Goal: Information Seeking & Learning: Learn about a topic

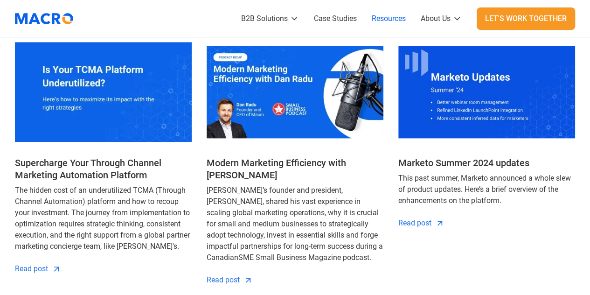
scroll to position [327, 0]
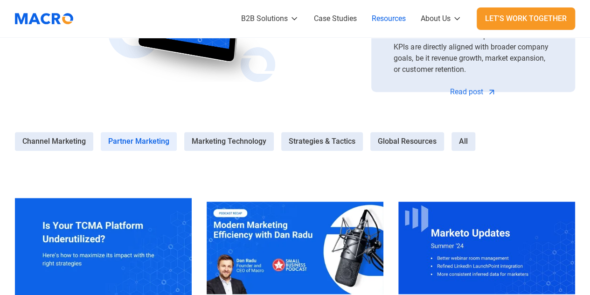
click at [152, 138] on span "Partner Marketing" at bounding box center [138, 141] width 61 height 11
click at [0, 0] on Marketing-1 "Partner Marketing" at bounding box center [0, 0] width 0 height 0
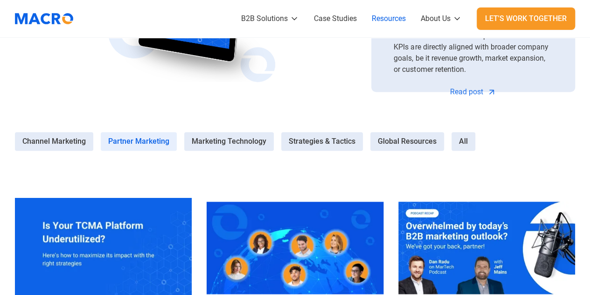
click at [156, 132] on label "Partner Marketing" at bounding box center [139, 141] width 76 height 19
click at [0, 0] on Marketing-1 "Partner Marketing" at bounding box center [0, 0] width 0 height 0
click at [154, 134] on label "Partner Marketing" at bounding box center [139, 141] width 76 height 19
click at [0, 0] on Marketing-1 "Partner Marketing" at bounding box center [0, 0] width 0 height 0
click at [68, 141] on span "Channel Marketing" at bounding box center [53, 141] width 63 height 11
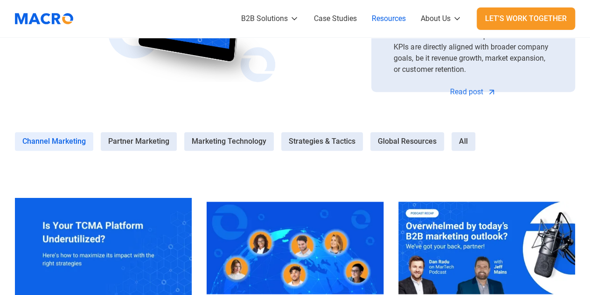
click at [0, 0] on Marketing-0 "Channel Marketing" at bounding box center [0, 0] width 0 height 0
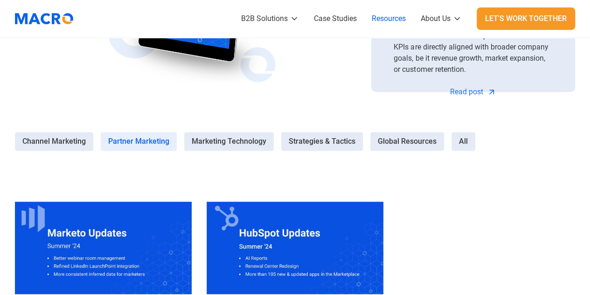
click at [146, 143] on span "Partner Marketing" at bounding box center [138, 141] width 61 height 11
click at [0, 0] on Marketing-1 "Partner Marketing" at bounding box center [0, 0] width 0 height 0
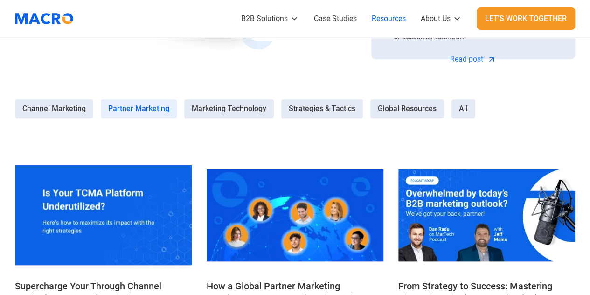
scroll to position [420, 0]
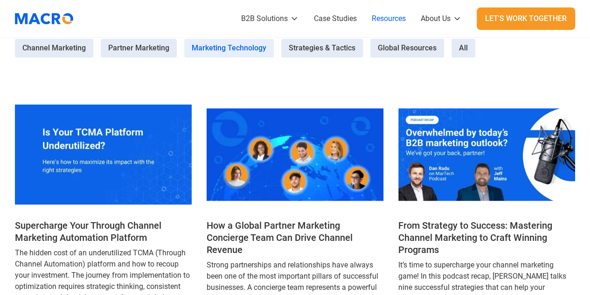
click at [217, 44] on span "Marketing Technology" at bounding box center [229, 47] width 75 height 11
click at [0, 0] on Technology-2 "Marketing Technology" at bounding box center [0, 0] width 0 height 0
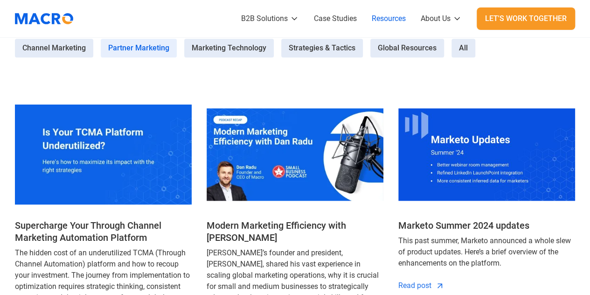
click at [138, 45] on span "Partner Marketing" at bounding box center [138, 47] width 61 height 11
click at [0, 0] on Marketing-1 "Partner Marketing" at bounding box center [0, 0] width 0 height 0
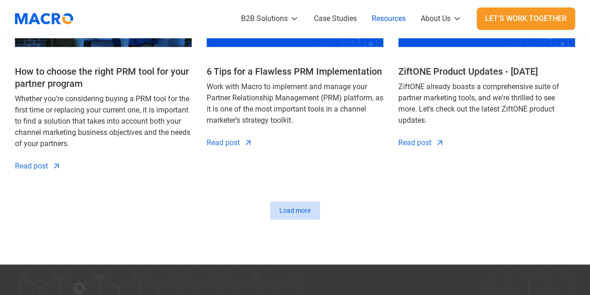
scroll to position [1027, 0]
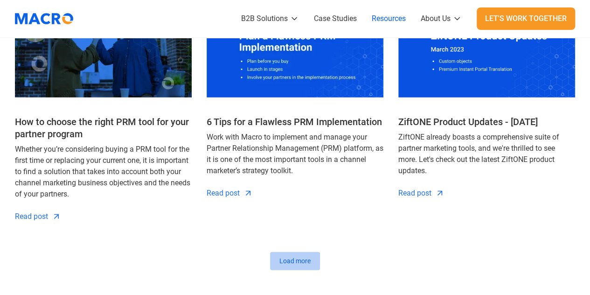
click at [283, 269] on link "Load more" at bounding box center [295, 261] width 50 height 18
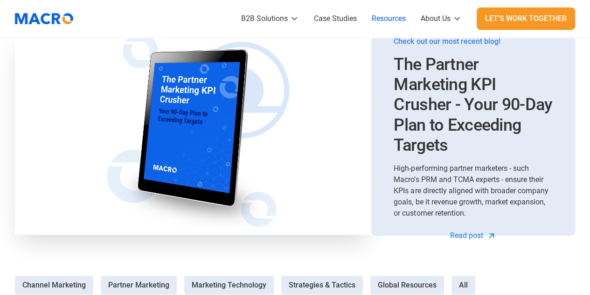
scroll to position [280, 0]
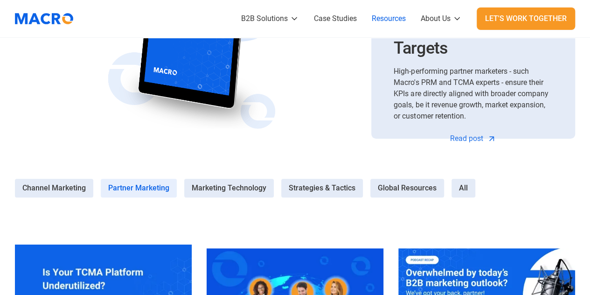
click at [151, 184] on span "Partner Marketing" at bounding box center [138, 188] width 61 height 11
click at [0, 0] on Marketing-1 "Partner Marketing" at bounding box center [0, 0] width 0 height 0
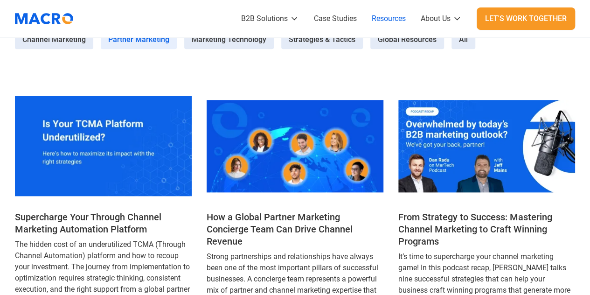
scroll to position [467, 0]
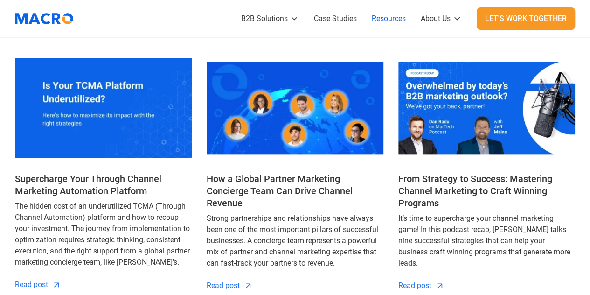
click at [454, 181] on h4 "From Strategy to Success: Mastering Channel Marketing to Craft Winning Programs" at bounding box center [487, 191] width 177 height 36
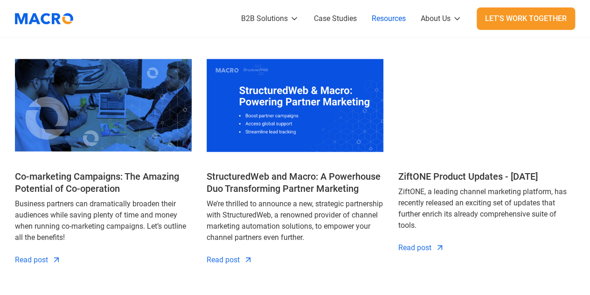
scroll to position [747, 0]
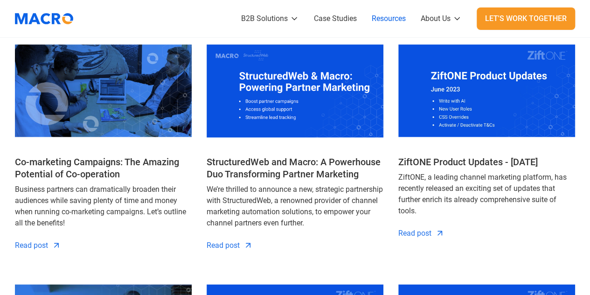
click at [95, 167] on h4 "Co-marketing Campaigns: The Amazing Potential of Co-operation" at bounding box center [103, 167] width 177 height 24
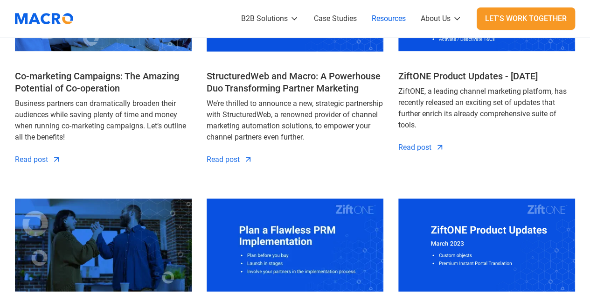
scroll to position [839, 0]
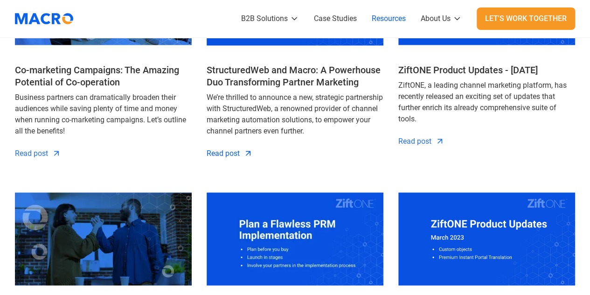
click at [217, 154] on div "Read post" at bounding box center [223, 153] width 33 height 11
click at [425, 144] on div "Read post" at bounding box center [415, 140] width 33 height 11
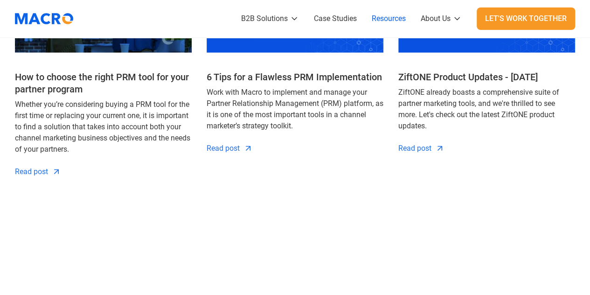
scroll to position [1072, 0]
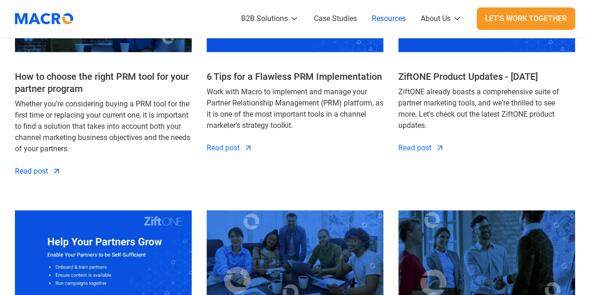
click at [35, 168] on div "Read post" at bounding box center [31, 171] width 33 height 11
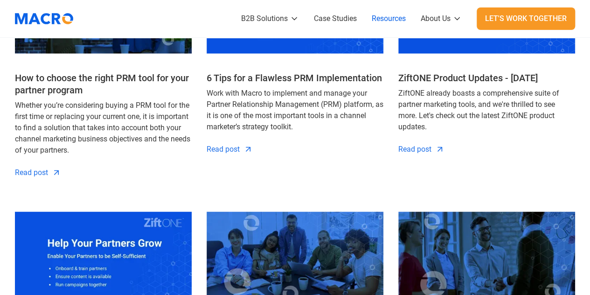
click at [232, 160] on div "All All Partner Marketing 6 Tips for a Flawless PRM Implementation Work with Ma…" at bounding box center [295, 67] width 177 height 221
click at [231, 150] on div "Read post" at bounding box center [223, 149] width 33 height 11
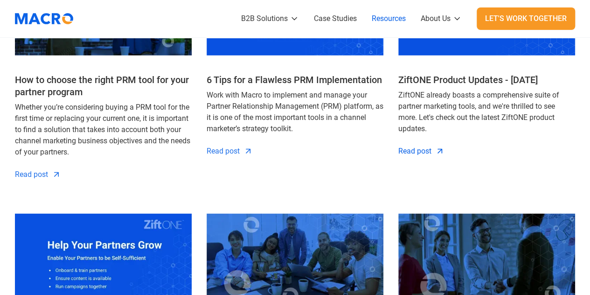
click at [431, 152] on div "Read post" at bounding box center [415, 151] width 33 height 11
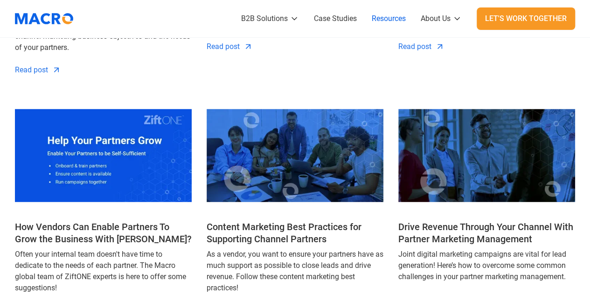
scroll to position [1254, 0]
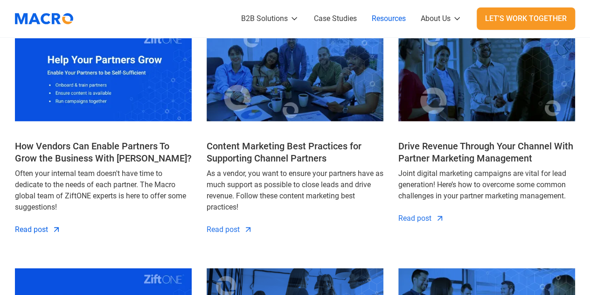
click at [35, 232] on div "Read post" at bounding box center [31, 229] width 33 height 11
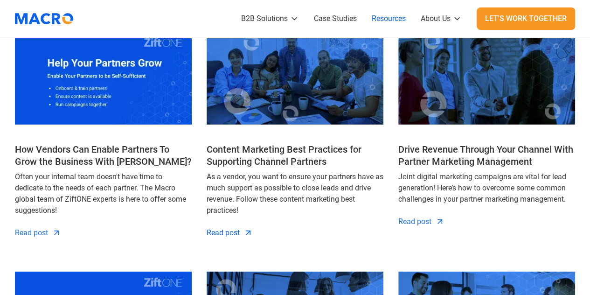
click at [210, 237] on div "Read post" at bounding box center [223, 232] width 33 height 11
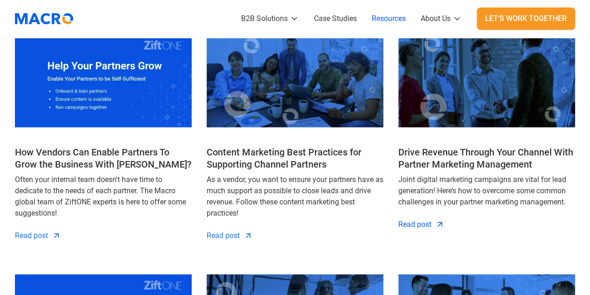
click at [411, 226] on div "Read post" at bounding box center [415, 224] width 33 height 11
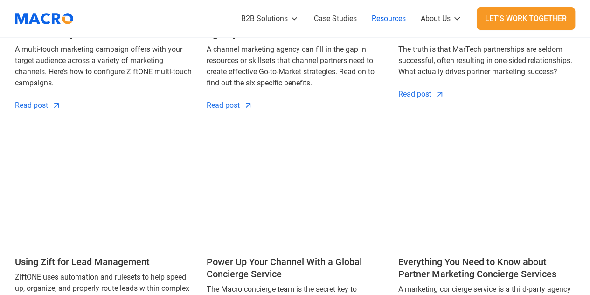
scroll to position [1525, 0]
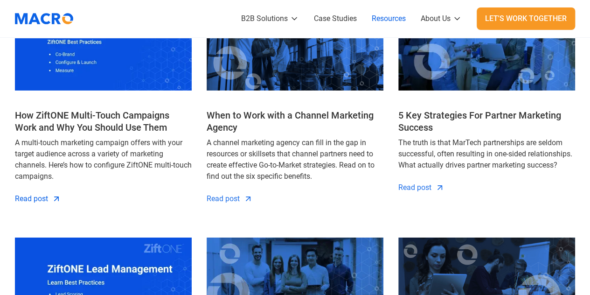
click at [33, 197] on div "Read post" at bounding box center [31, 198] width 33 height 11
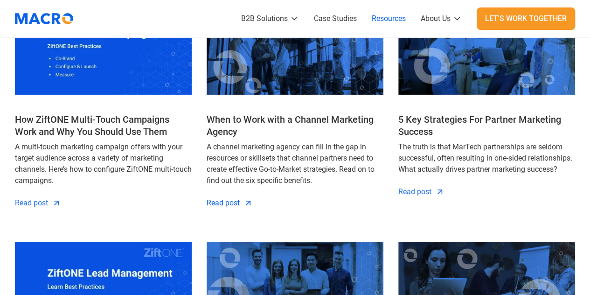
click at [237, 199] on div "Read post" at bounding box center [223, 202] width 33 height 11
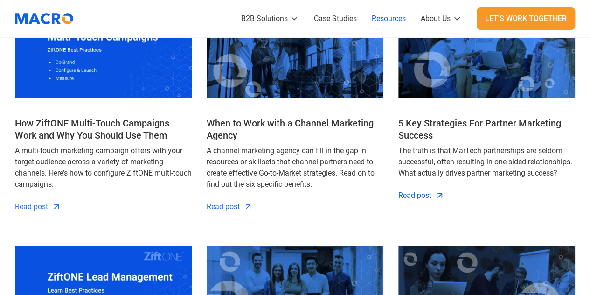
click at [416, 194] on div "Read post" at bounding box center [415, 195] width 33 height 11
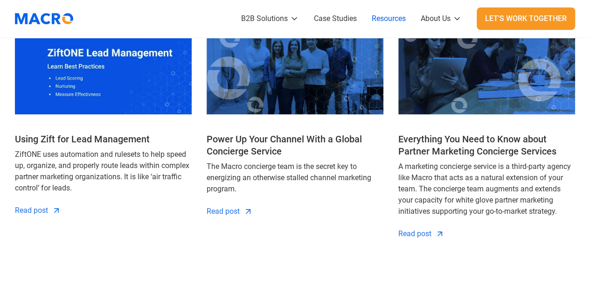
scroll to position [1746, 0]
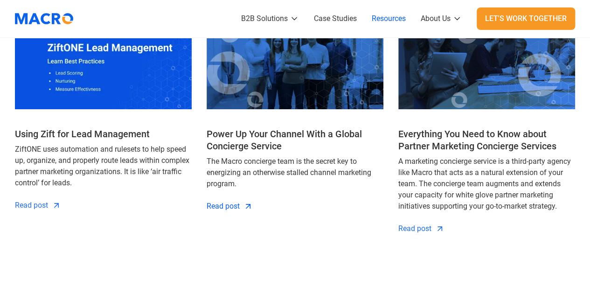
click at [242, 204] on link "Read post" at bounding box center [230, 206] width 46 height 11
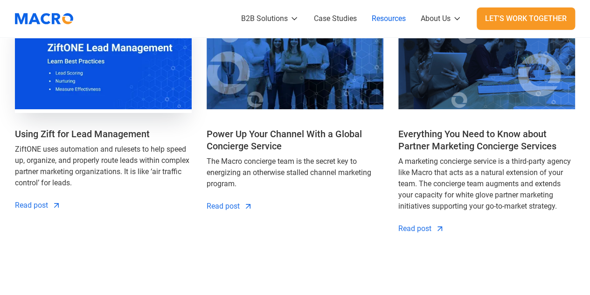
scroll to position [1741, 0]
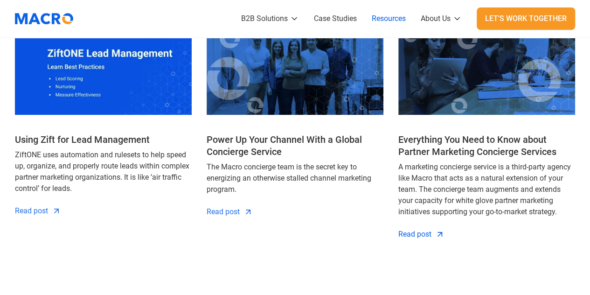
click at [410, 236] on div "Read post" at bounding box center [415, 234] width 33 height 11
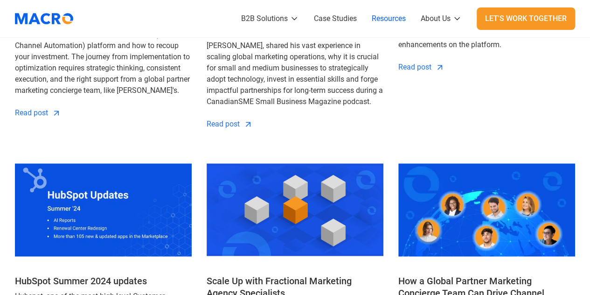
scroll to position [654, 0]
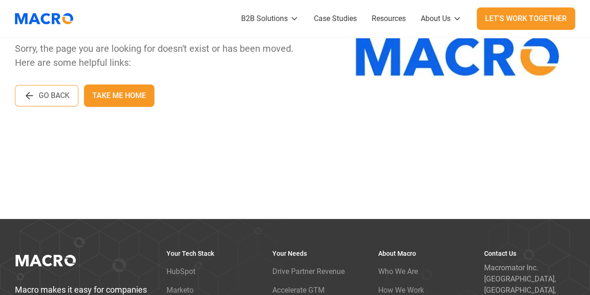
scroll to position [93, 0]
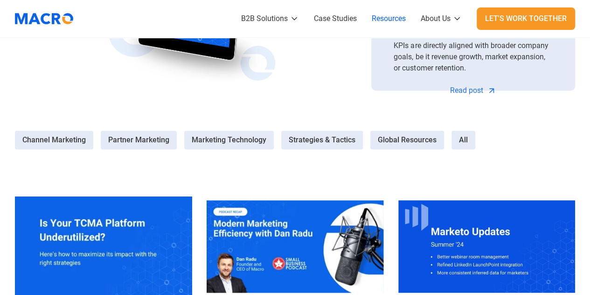
scroll to position [327, 0]
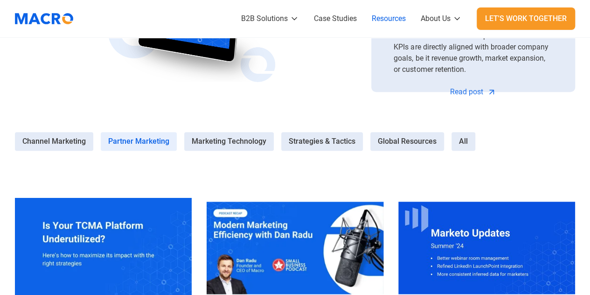
click at [142, 137] on span "Partner Marketing" at bounding box center [138, 141] width 61 height 11
click at [0, 0] on Marketing-1 "Partner Marketing" at bounding box center [0, 0] width 0 height 0
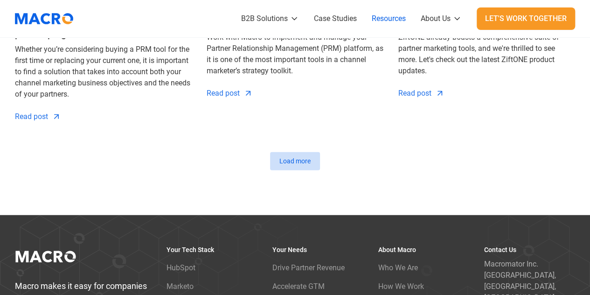
scroll to position [1120, 0]
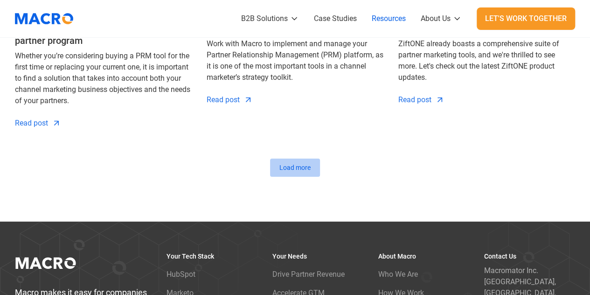
click at [301, 171] on div "Load more" at bounding box center [295, 168] width 31 height 10
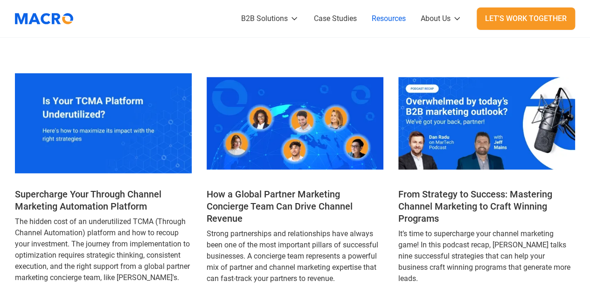
scroll to position [467, 0]
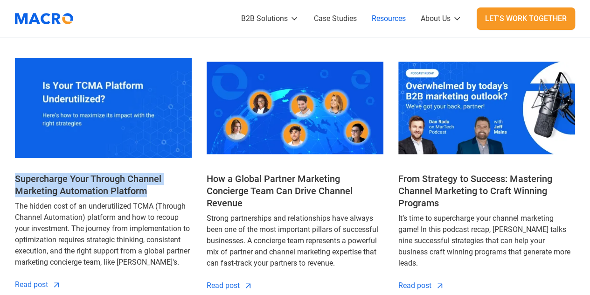
drag, startPoint x: 14, startPoint y: 176, endPoint x: 158, endPoint y: 196, distance: 145.5
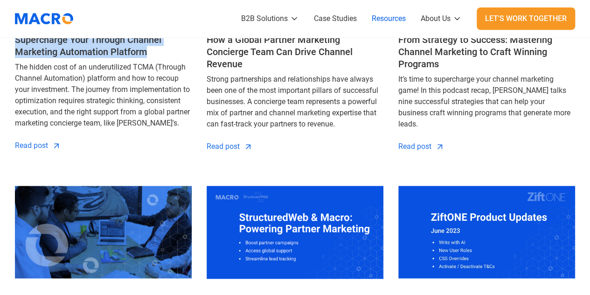
scroll to position [607, 0]
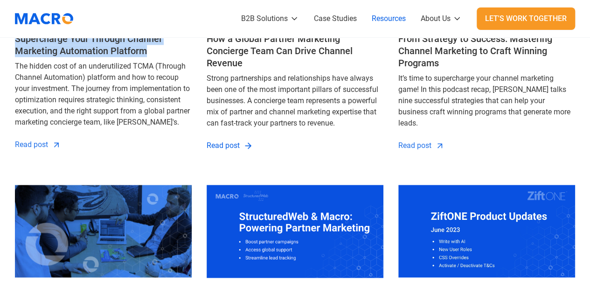
click at [243, 144] on link "Read post" at bounding box center [230, 145] width 46 height 11
click at [29, 141] on div "Read post" at bounding box center [31, 144] width 33 height 11
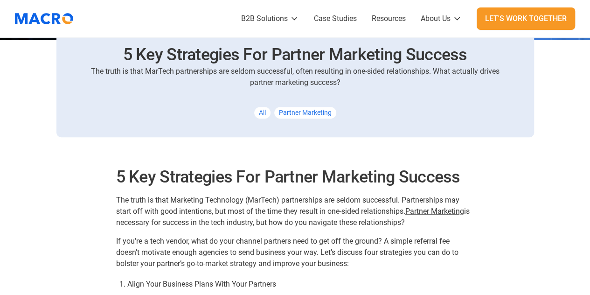
scroll to position [560, 0]
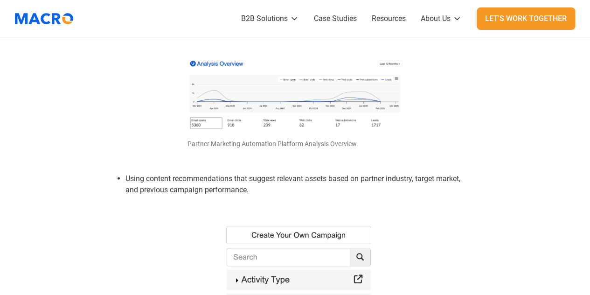
scroll to position [976, 0]
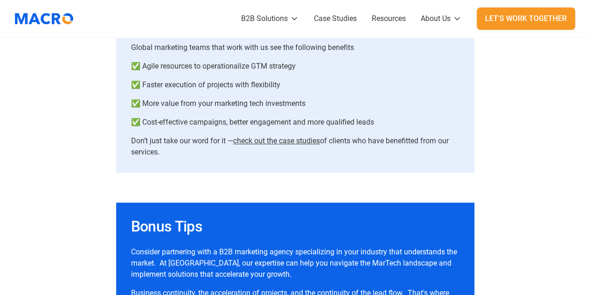
scroll to position [1914, 0]
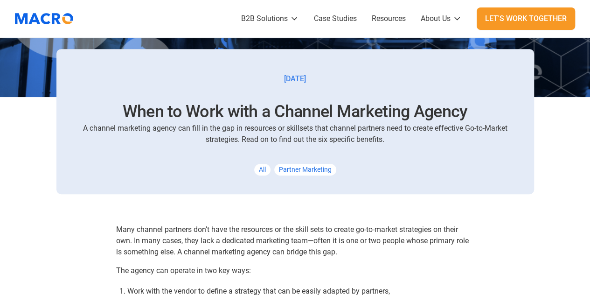
scroll to position [327, 0]
